Goal: Task Accomplishment & Management: Manage account settings

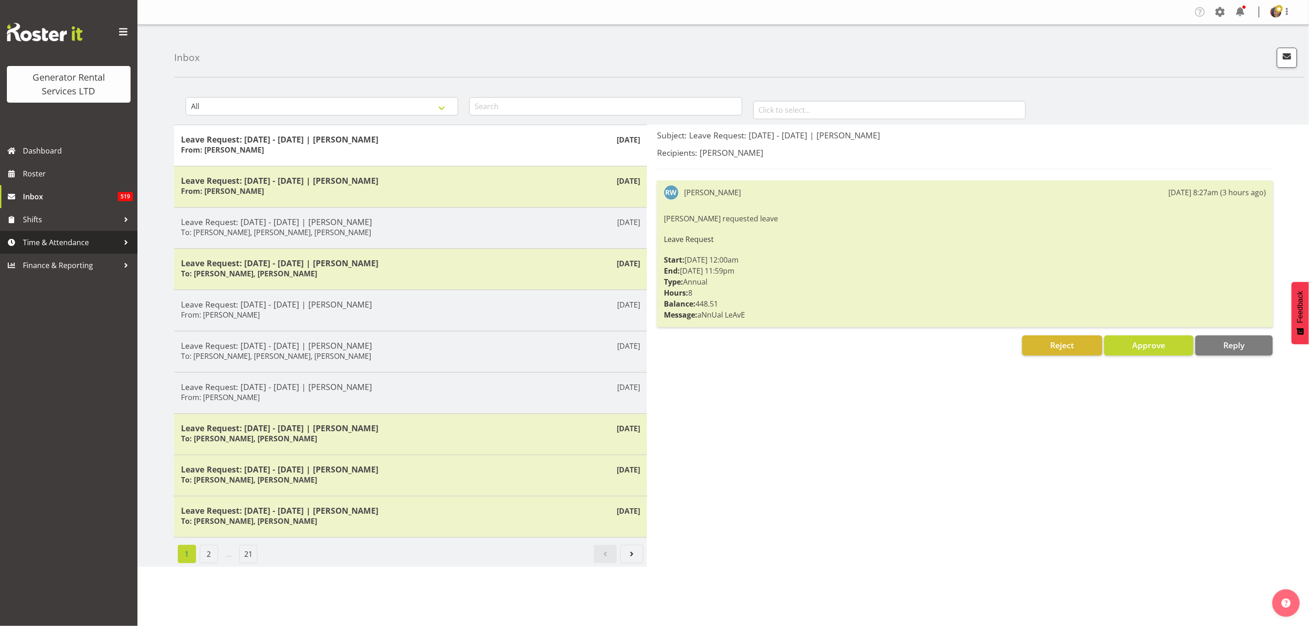
click at [55, 238] on span "Time & Attendance" at bounding box center [71, 242] width 96 height 14
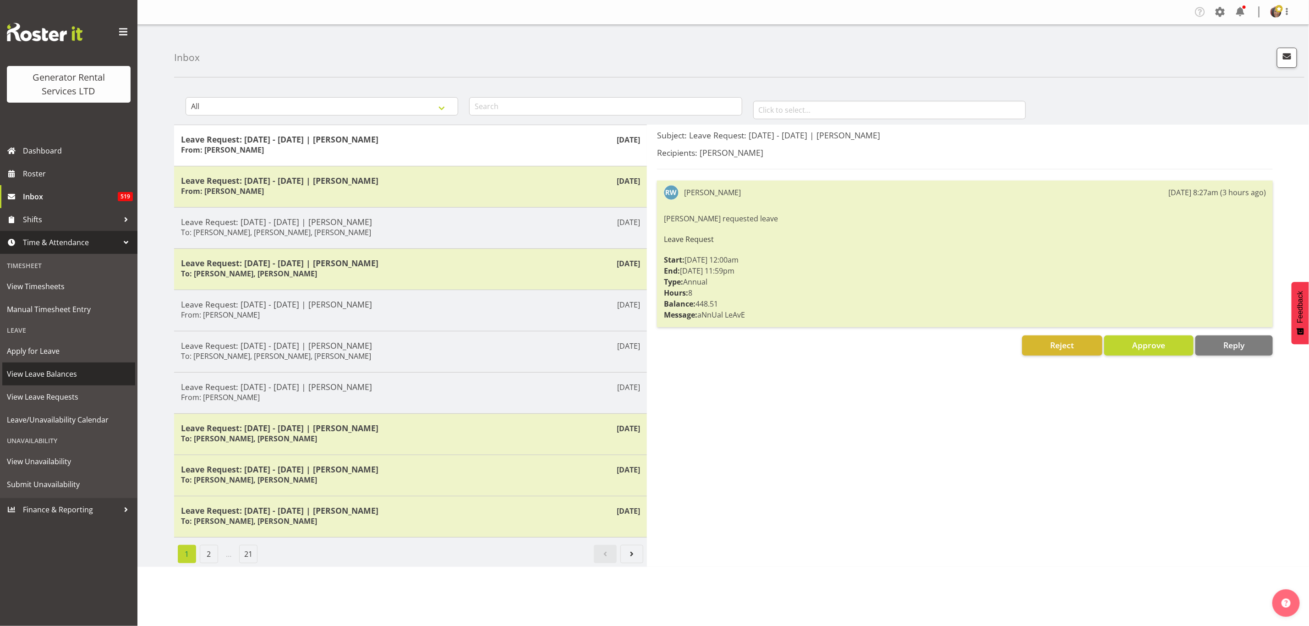
click at [55, 368] on span "View Leave Balances" at bounding box center [69, 374] width 124 height 14
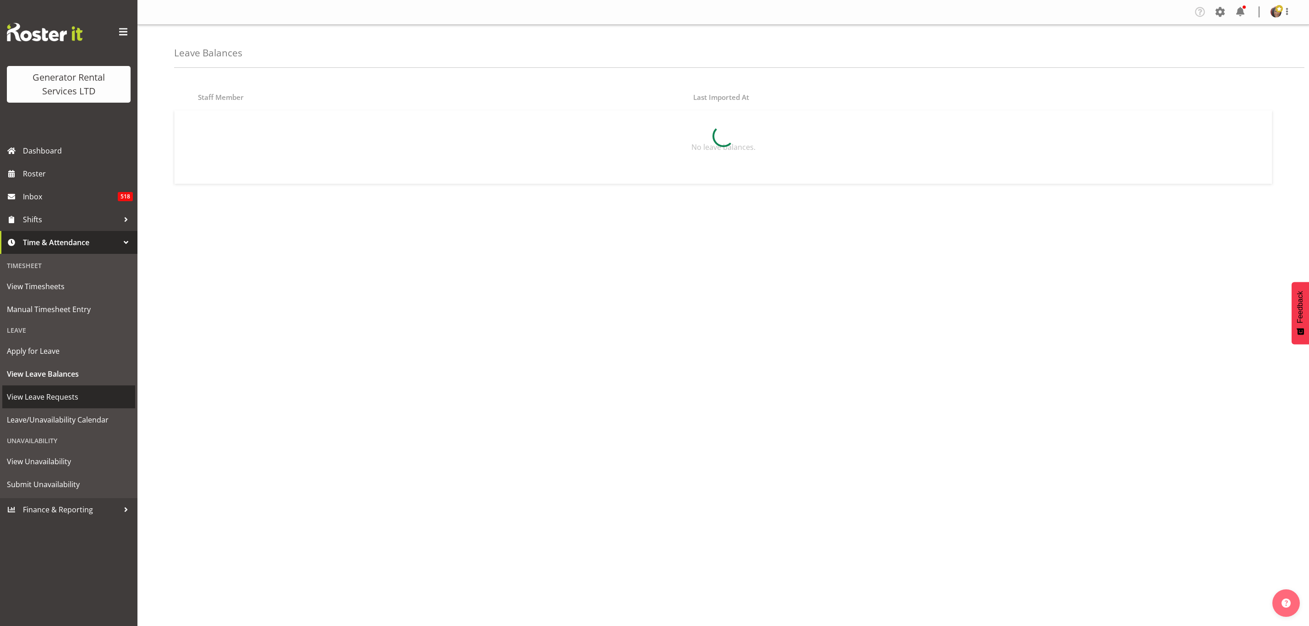
click at [51, 397] on span "View Leave Requests" at bounding box center [69, 397] width 124 height 14
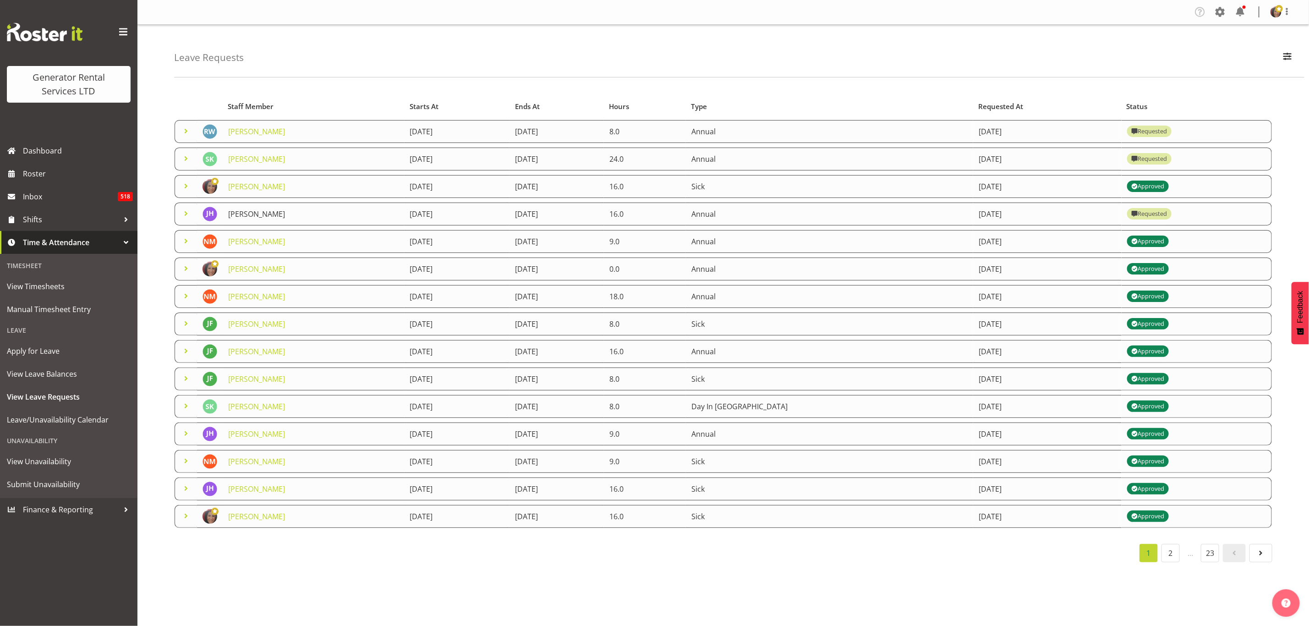
click at [265, 218] on link "[PERSON_NAME]" at bounding box center [256, 214] width 57 height 10
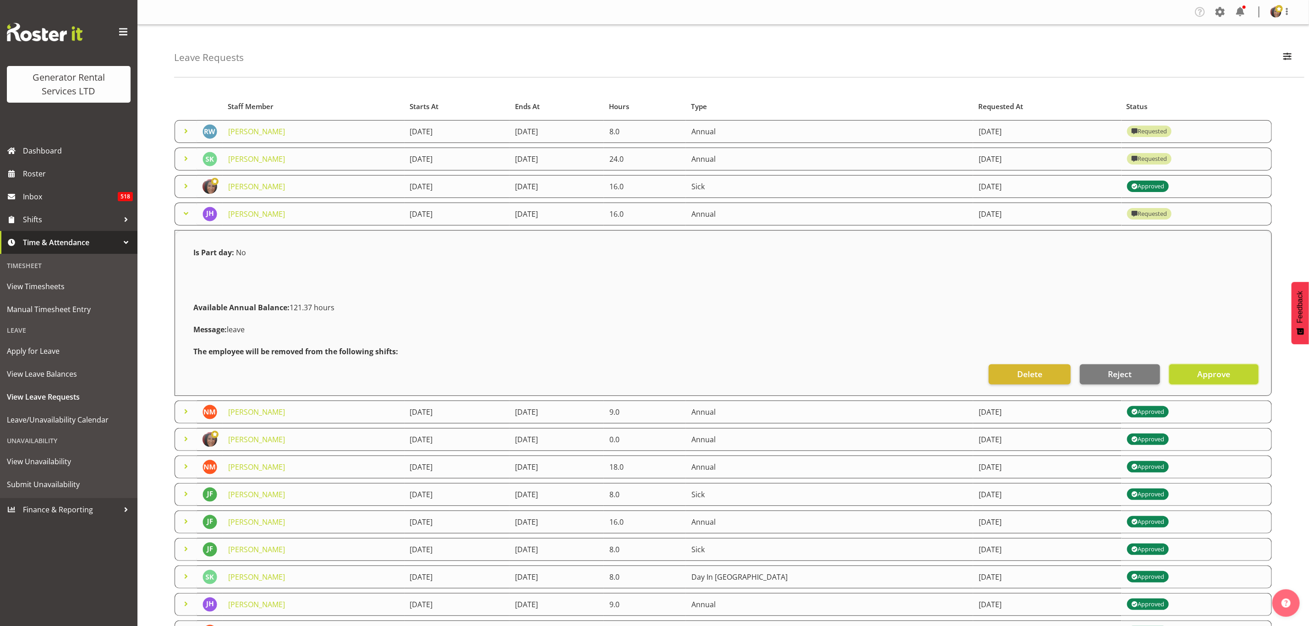
drag, startPoint x: 1209, startPoint y: 372, endPoint x: 1199, endPoint y: 370, distance: 10.7
click at [1209, 372] on span "Approve" at bounding box center [1213, 374] width 33 height 12
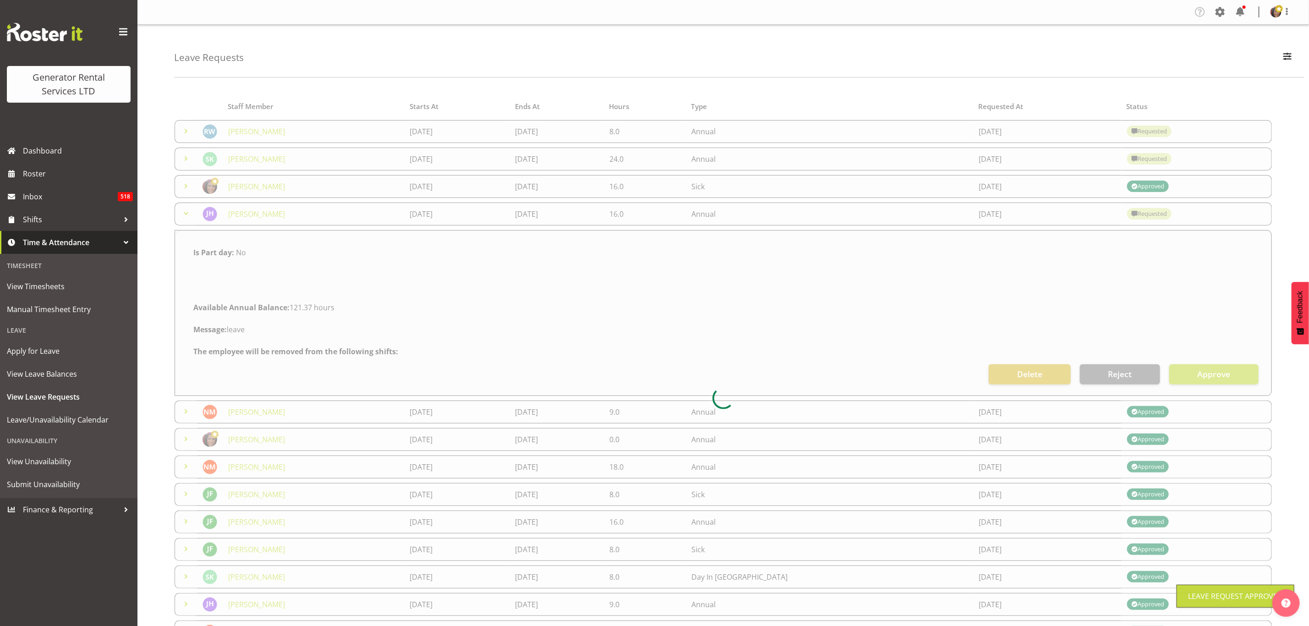
click at [186, 158] on div at bounding box center [723, 398] width 1098 height 610
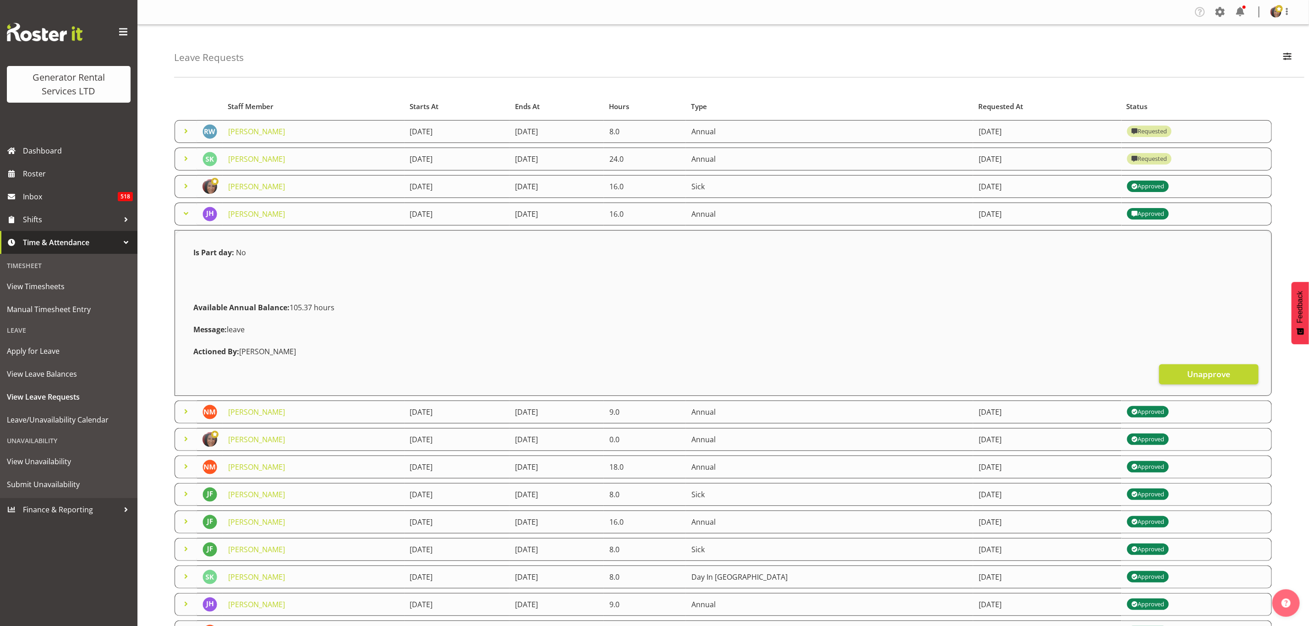
click at [187, 154] on span at bounding box center [185, 158] width 11 height 11
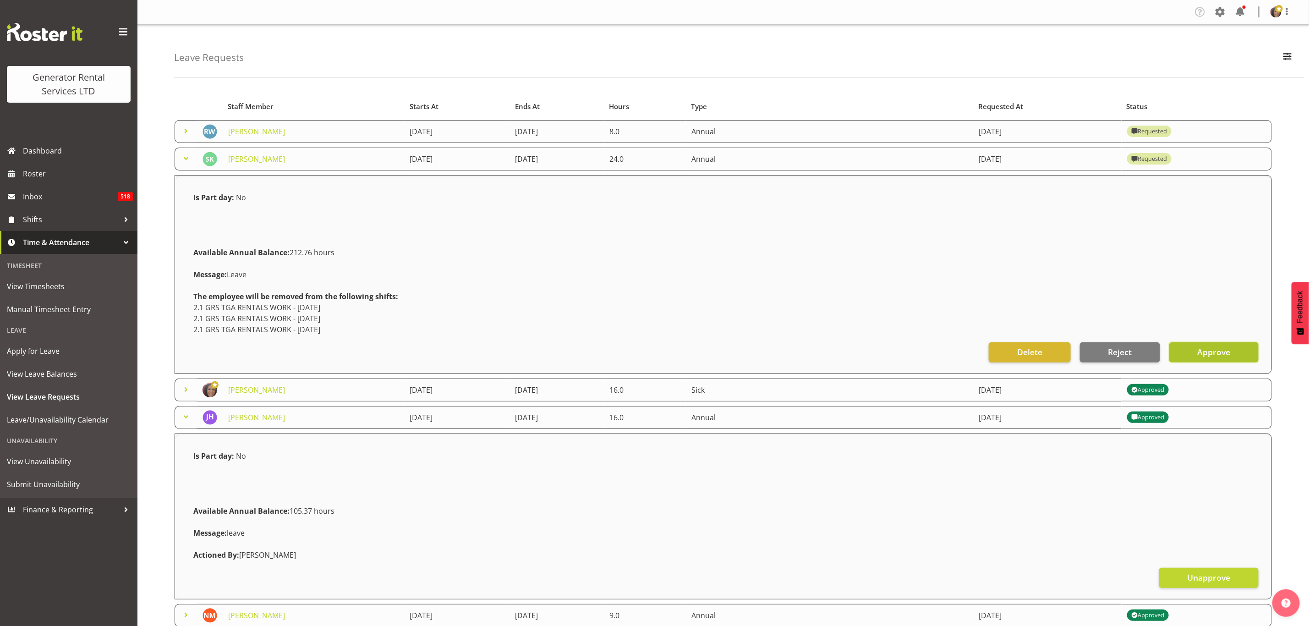
click at [1213, 352] on span "Approve" at bounding box center [1213, 352] width 33 height 12
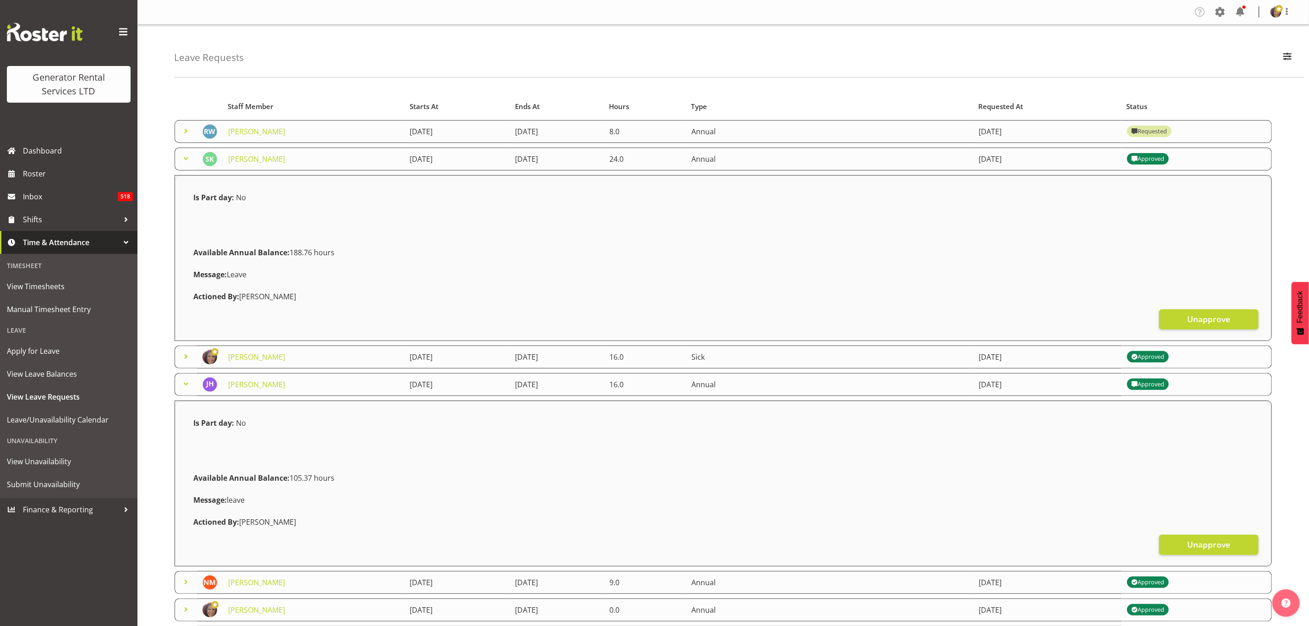
click at [188, 160] on span at bounding box center [185, 158] width 11 height 11
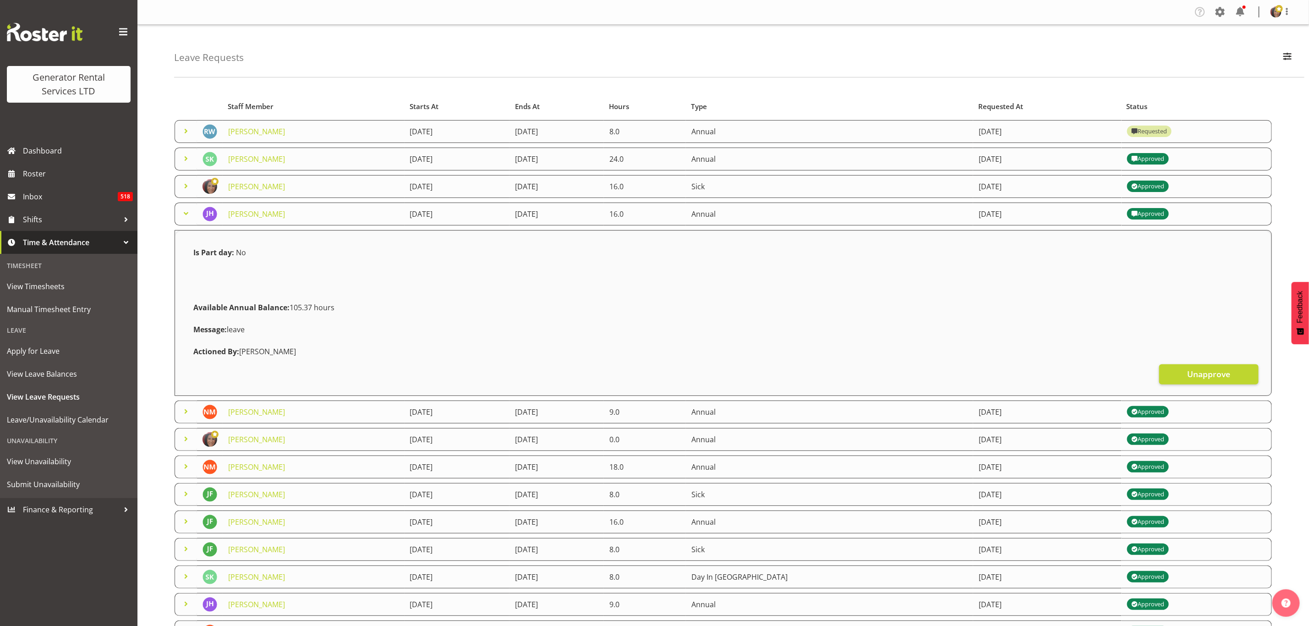
click at [291, 131] on td "[PERSON_NAME]" at bounding box center [314, 131] width 182 height 23
click at [189, 132] on span at bounding box center [185, 131] width 11 height 11
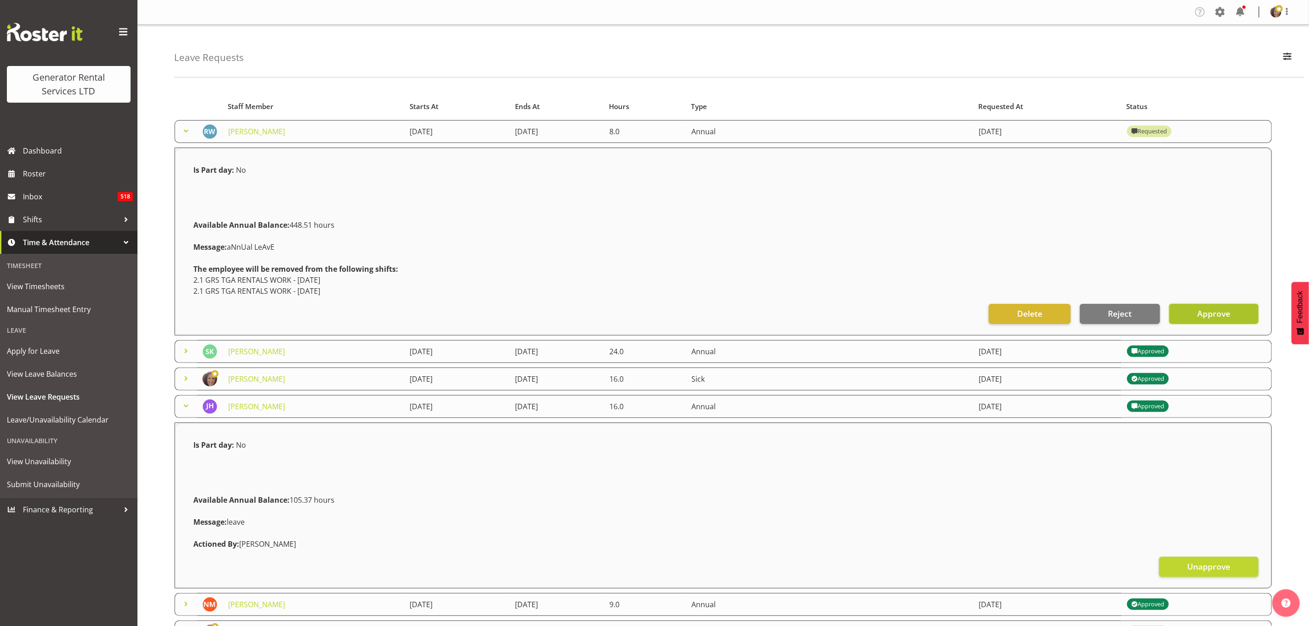
click at [1219, 308] on span "Approve" at bounding box center [1213, 313] width 33 height 12
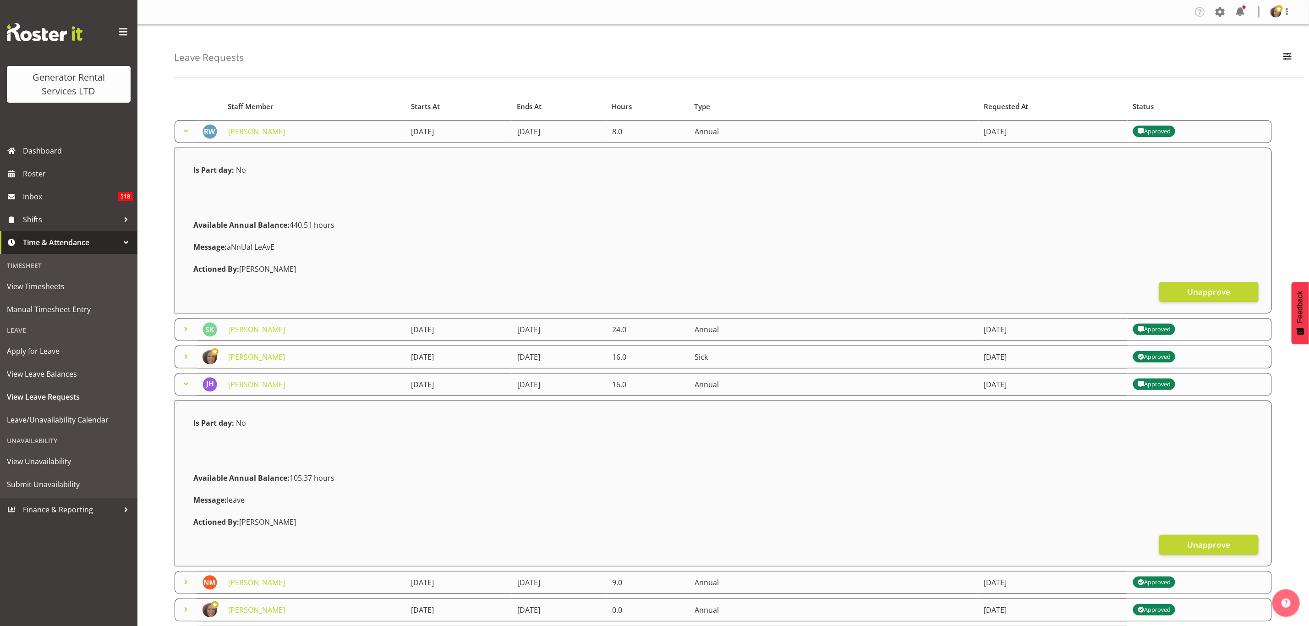
click at [190, 129] on span at bounding box center [185, 131] width 11 height 11
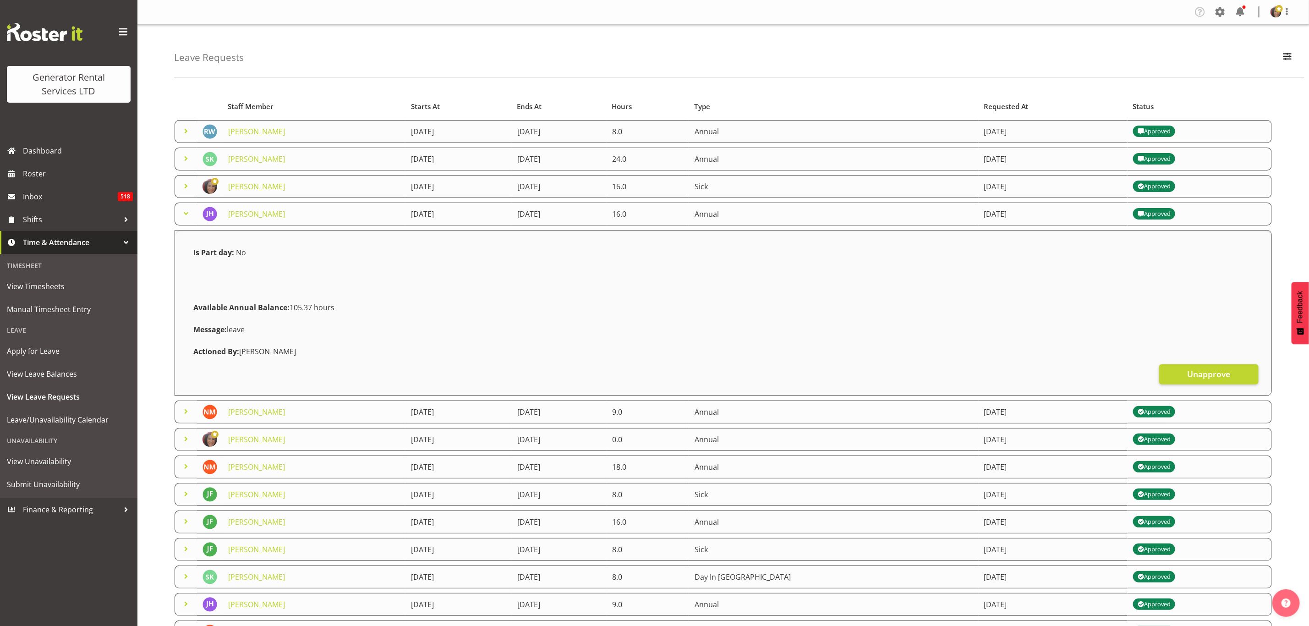
click at [186, 215] on span at bounding box center [185, 213] width 11 height 11
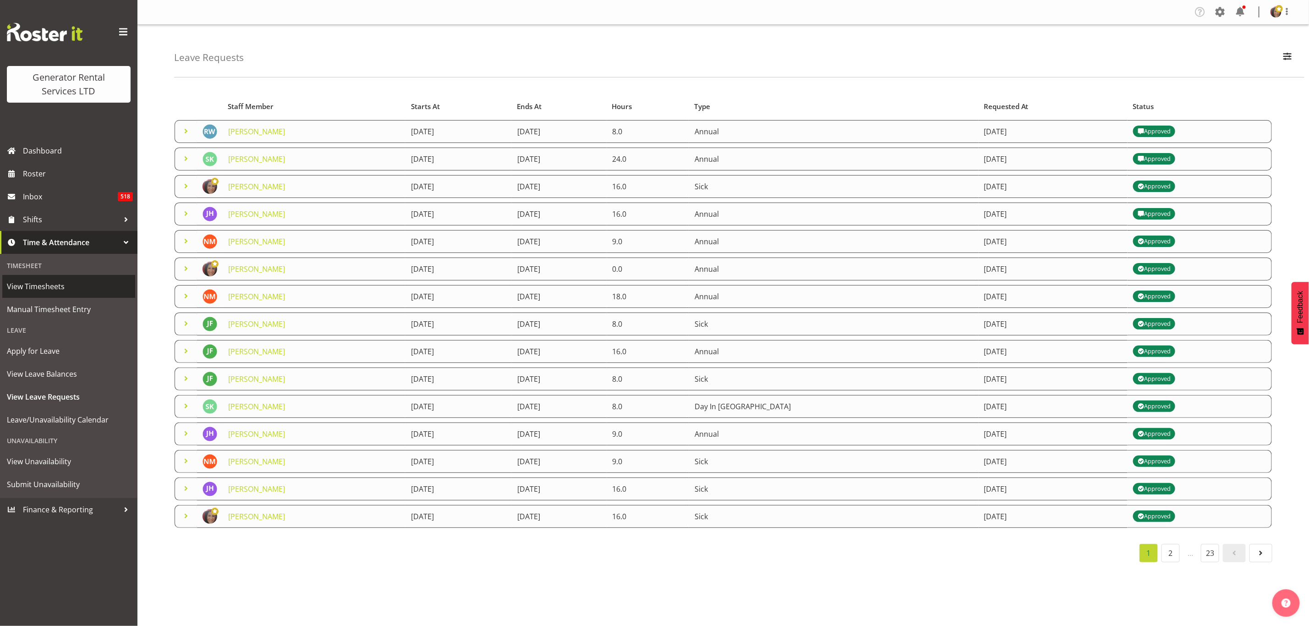
click at [43, 282] on span "View Timesheets" at bounding box center [69, 286] width 124 height 14
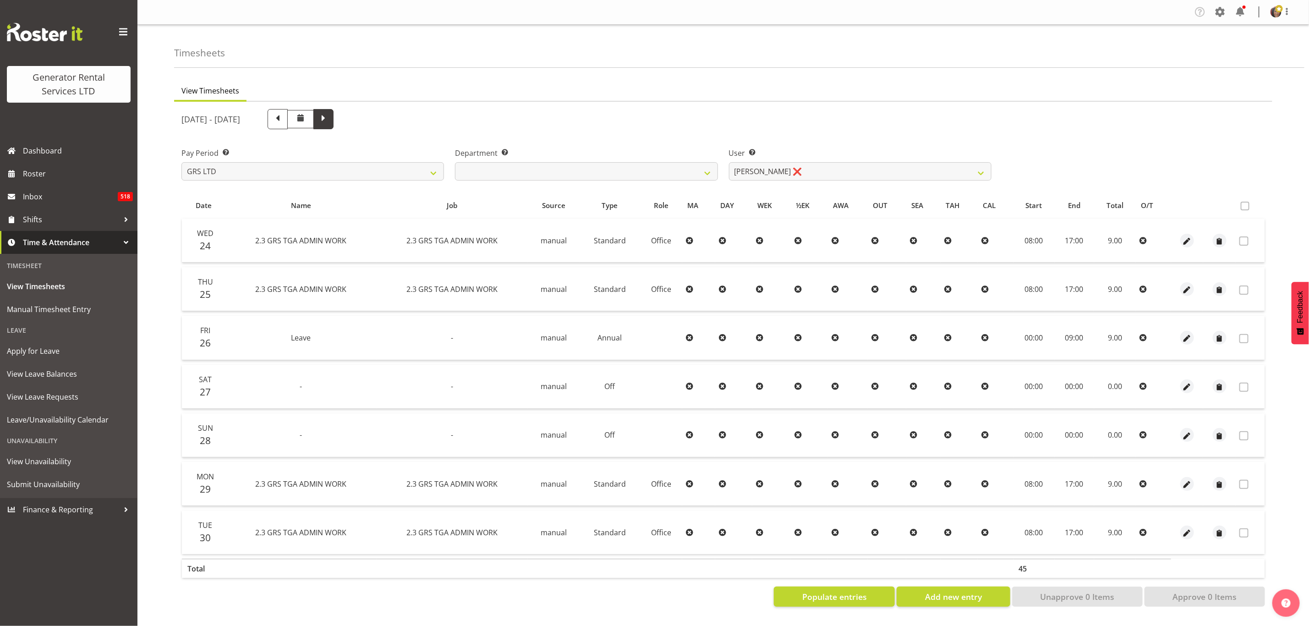
click at [329, 113] on span at bounding box center [323, 118] width 12 height 12
select select
click at [1187, 532] on span "button" at bounding box center [1187, 533] width 11 height 11
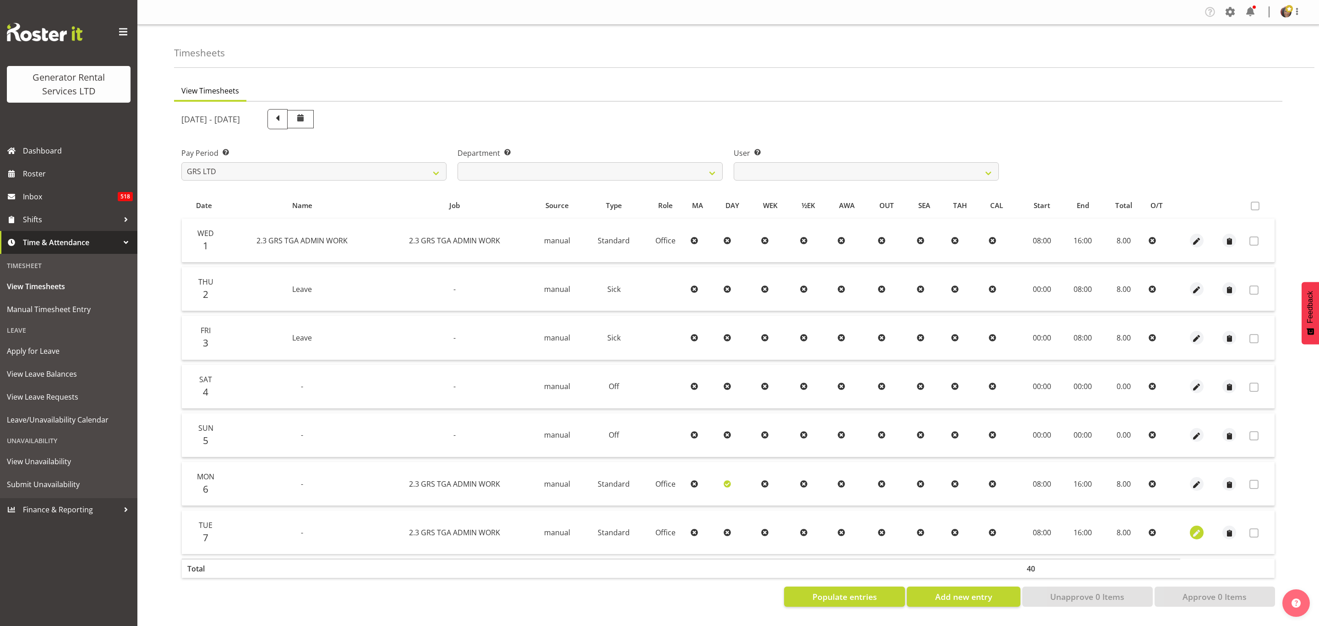
select select "879"
select select "Standard"
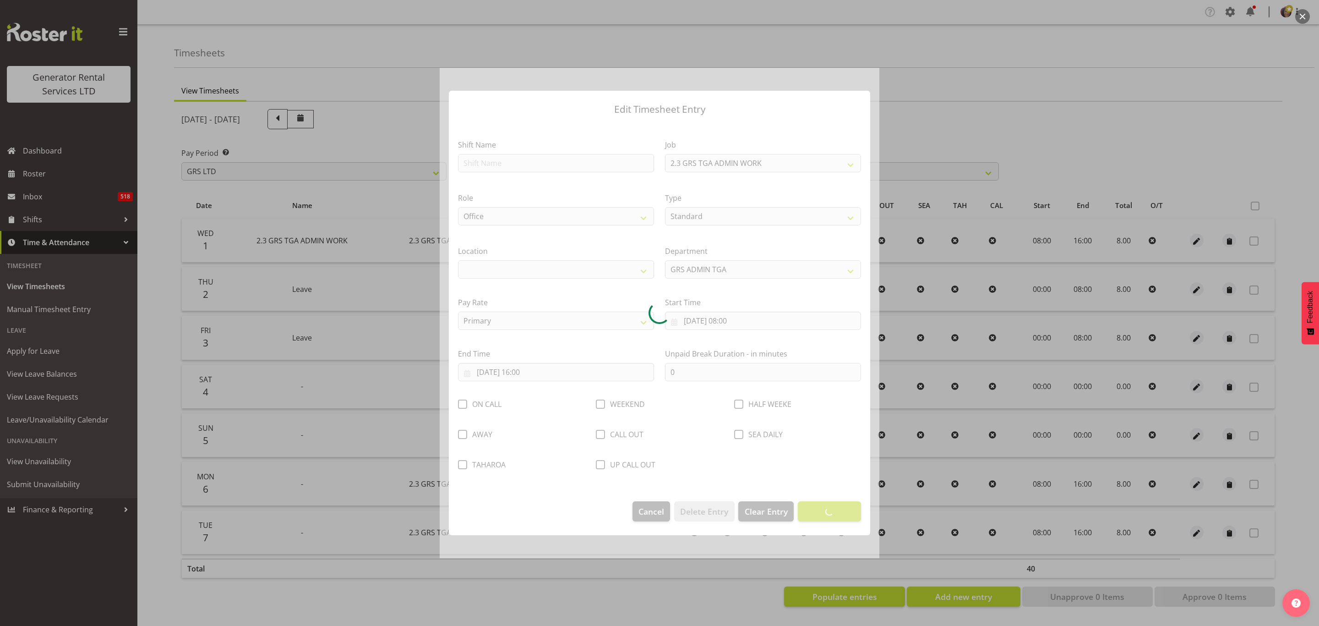
select select "29"
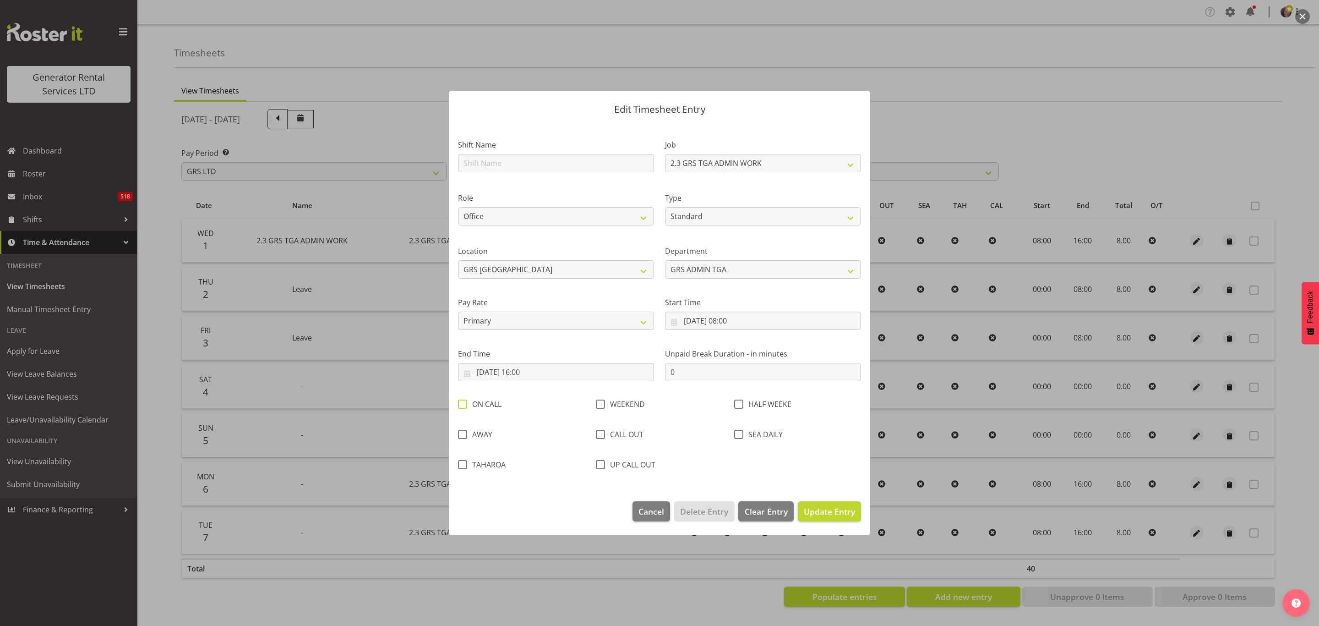
click at [464, 407] on span at bounding box center [462, 403] width 9 height 9
click at [464, 407] on input "ON CALL" at bounding box center [461, 404] width 6 height 6
checkbox input "true"
click at [829, 506] on span "Update Entry" at bounding box center [829, 511] width 51 height 11
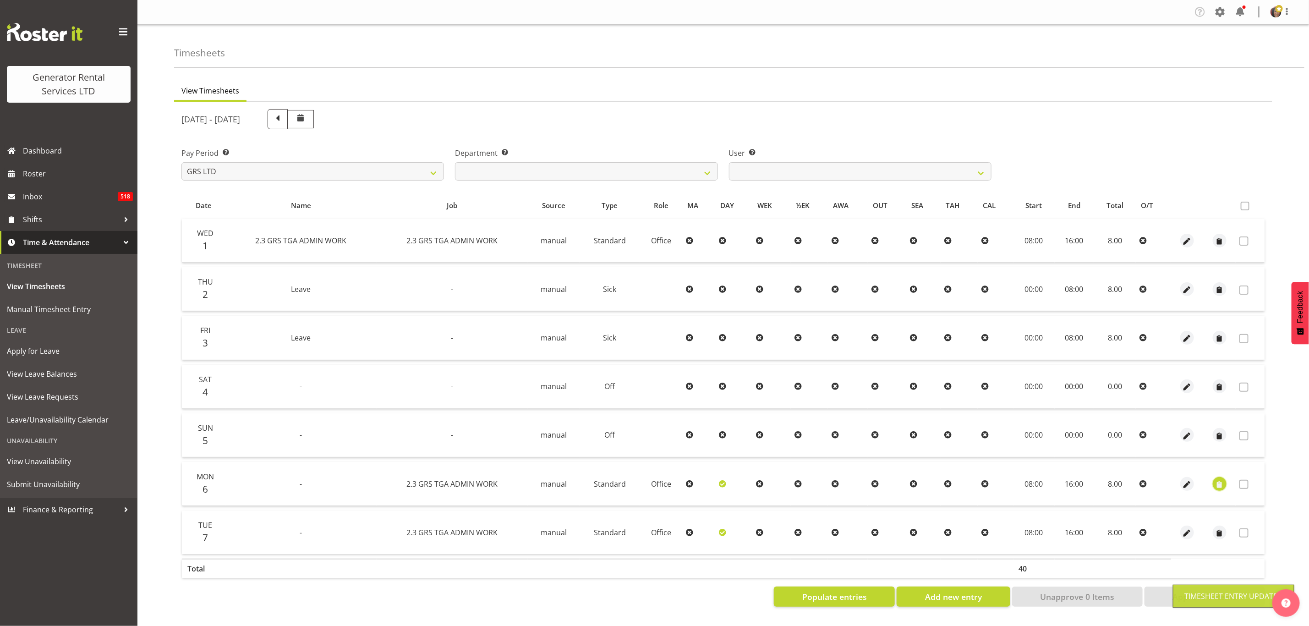
click at [1218, 482] on span "button" at bounding box center [1219, 484] width 11 height 11
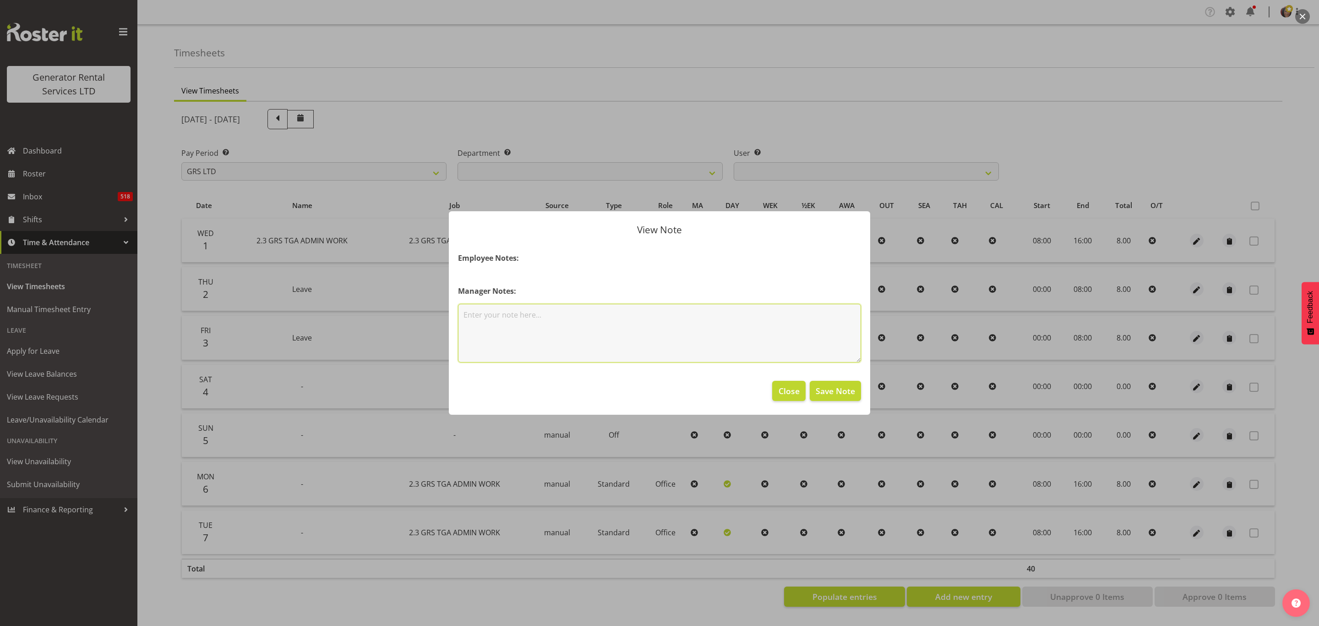
click at [514, 332] on textarea at bounding box center [659, 333] width 403 height 59
type textarea "cover oncall for Rob"
click at [841, 389] on span "Save Note" at bounding box center [835, 391] width 39 height 12
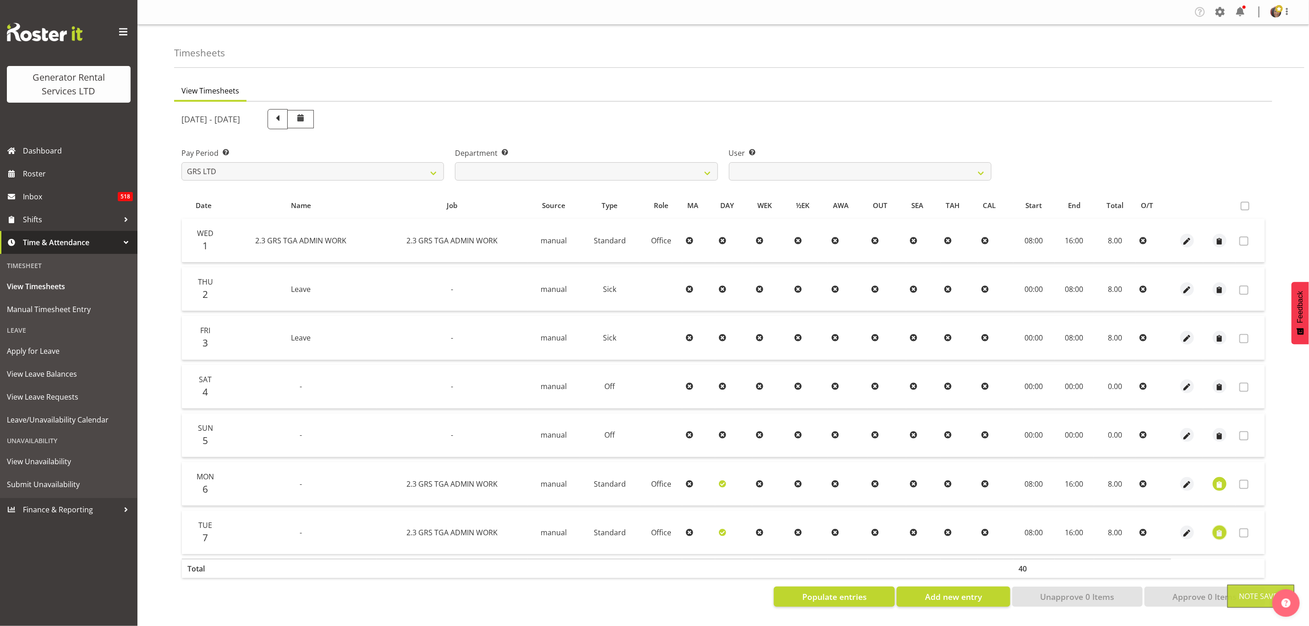
click at [1219, 530] on span "button" at bounding box center [1219, 533] width 11 height 11
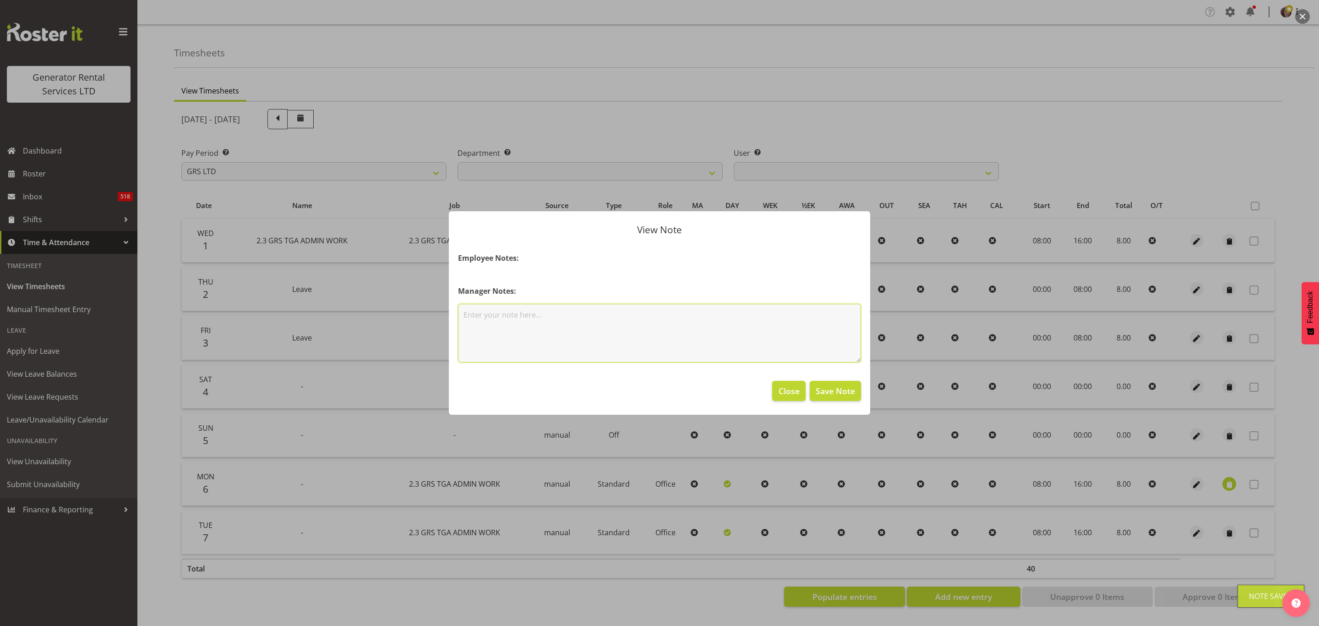
click at [539, 315] on textarea at bounding box center [659, 333] width 403 height 59
type textarea "cover oncall for Nathan"
click at [834, 384] on button "Save Note" at bounding box center [835, 391] width 51 height 20
